Goal: Find specific page/section: Find specific page/section

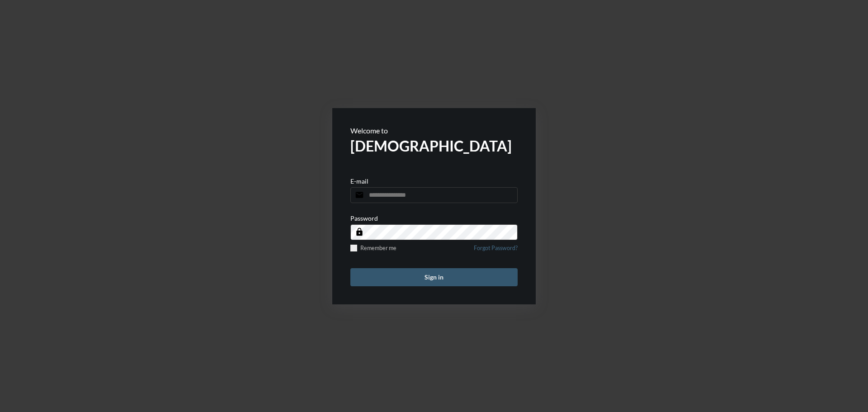
type input "**********"
click at [428, 281] on button "Sign in" at bounding box center [433, 277] width 167 height 18
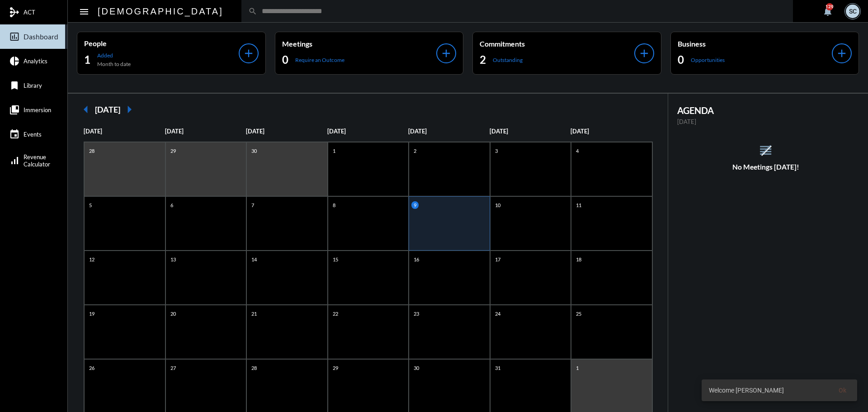
click at [279, 18] on div "search" at bounding box center [517, 11] width 552 height 22
click at [278, 11] on input "text" at bounding box center [521, 11] width 529 height 8
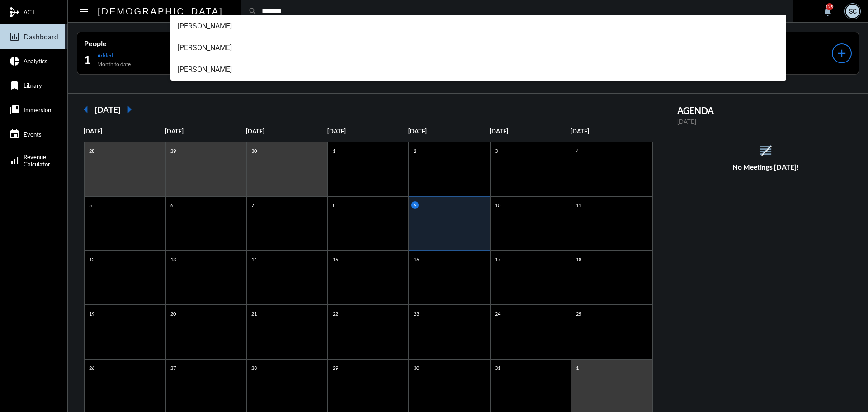
click at [272, 14] on input "*******" at bounding box center [521, 11] width 529 height 8
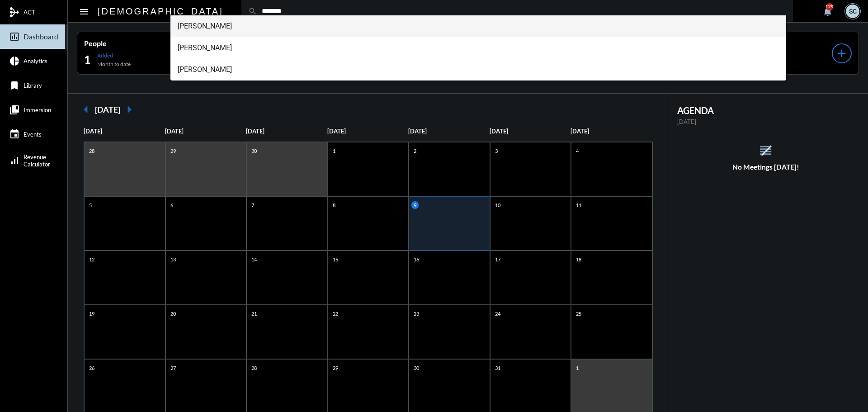
type input "*******"
click at [272, 21] on span "[PERSON_NAME]" at bounding box center [479, 26] width 602 height 22
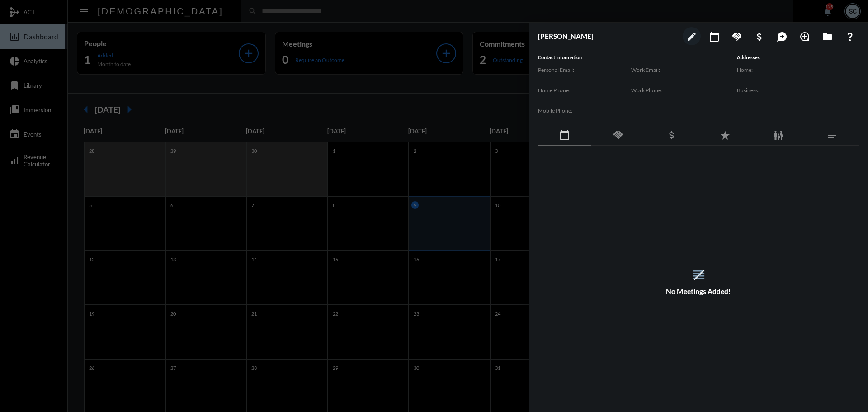
click at [624, 133] on div "handshake" at bounding box center [617, 135] width 53 height 21
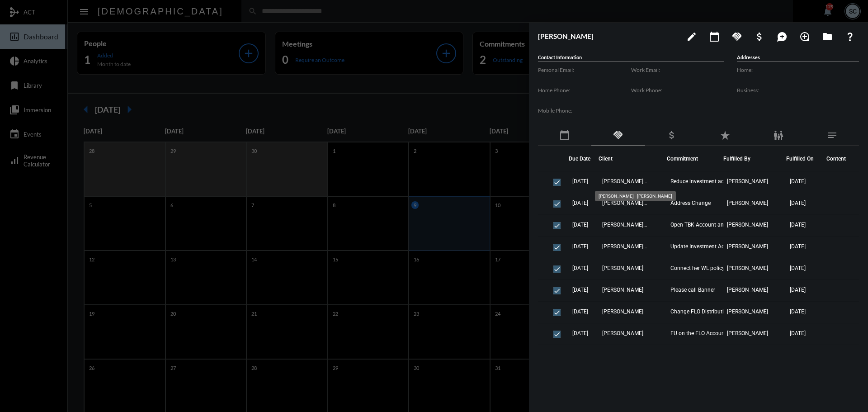
click at [643, 206] on mat-tooltip-component "[PERSON_NAME] - [PERSON_NAME]" at bounding box center [636, 195] width 94 height 23
click at [666, 202] on mat-tooltip-component "[PERSON_NAME] - [PERSON_NAME]" at bounding box center [636, 195] width 94 height 23
drag, startPoint x: 645, startPoint y: 200, endPoint x: 633, endPoint y: 203, distance: 12.5
click at [644, 200] on div "[PERSON_NAME] - [PERSON_NAME]" at bounding box center [635, 196] width 81 height 10
click at [620, 203] on mat-tooltip-component "[PERSON_NAME] - [PERSON_NAME]" at bounding box center [636, 195] width 94 height 23
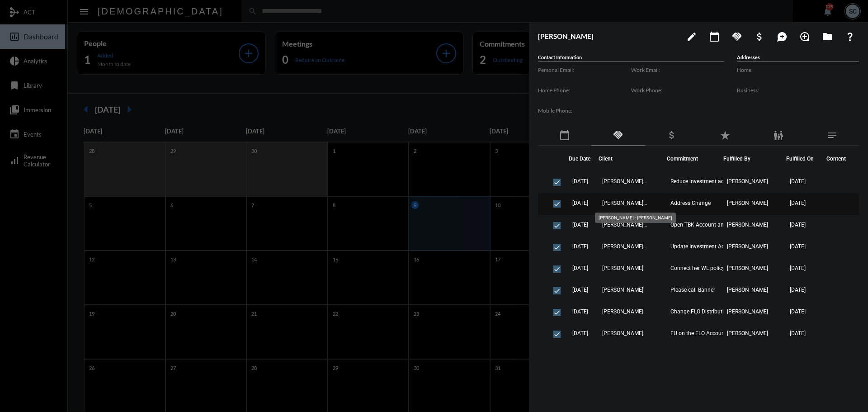
click at [618, 201] on span "[PERSON_NAME] - [PERSON_NAME]" at bounding box center [624, 203] width 45 height 6
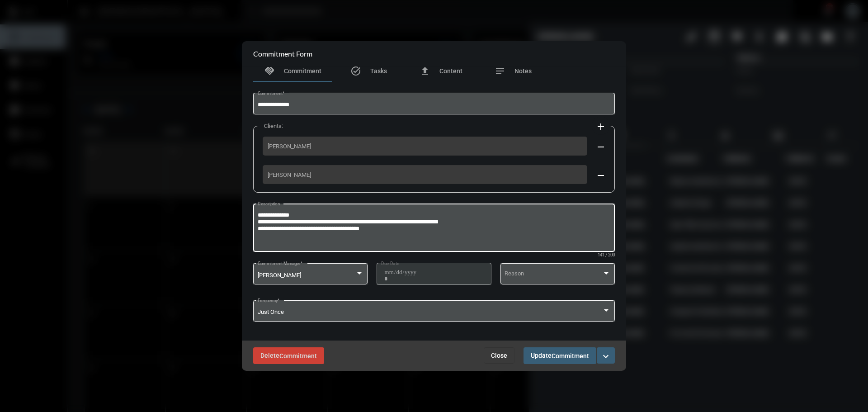
scroll to position [10, 0]
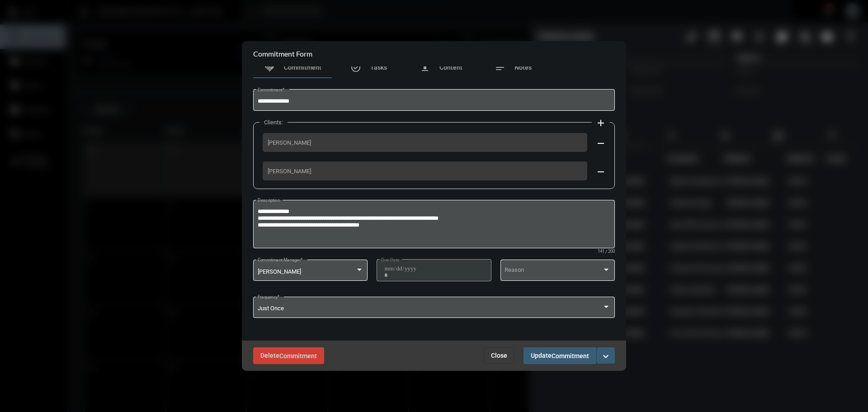
click at [501, 354] on span "Close" at bounding box center [499, 355] width 16 height 7
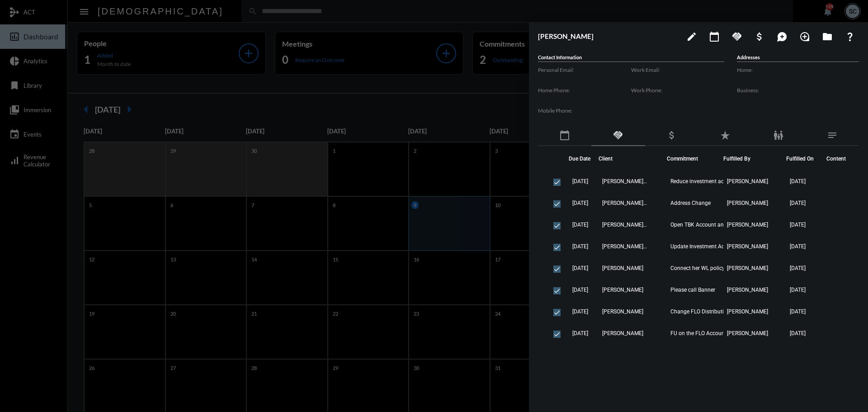
click at [460, 83] on div at bounding box center [434, 206] width 868 height 412
